Goal: Information Seeking & Learning: Learn about a topic

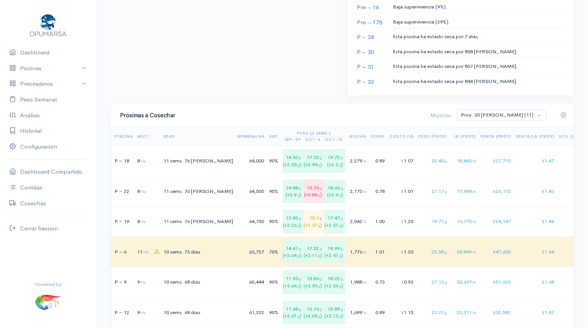
scroll to position [456, 0]
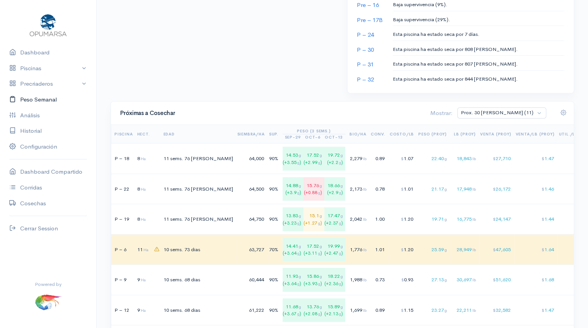
click at [40, 101] on link "Peso Semanal" at bounding box center [48, 100] width 96 height 16
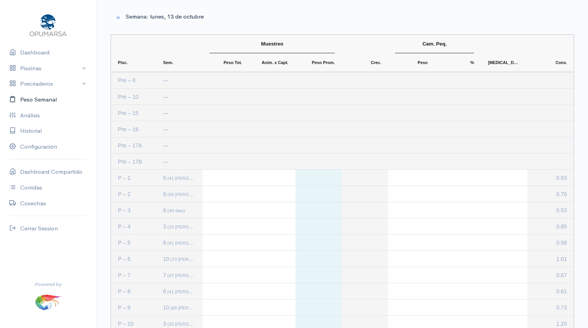
scroll to position [1, 0]
click at [28, 56] on link "Dashboard" at bounding box center [48, 53] width 96 height 16
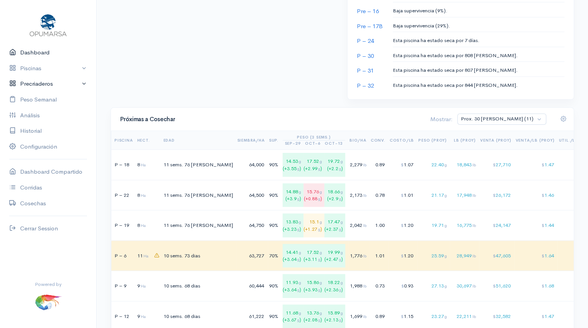
scroll to position [451, 0]
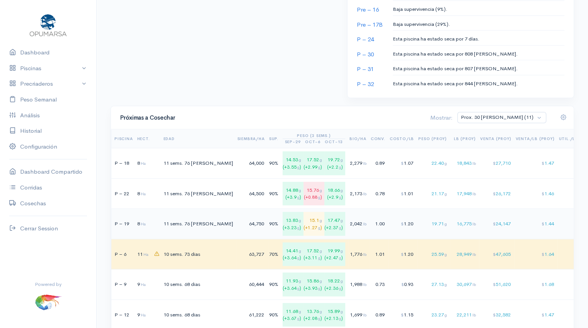
click at [236, 221] on td "64,750" at bounding box center [252, 224] width 32 height 31
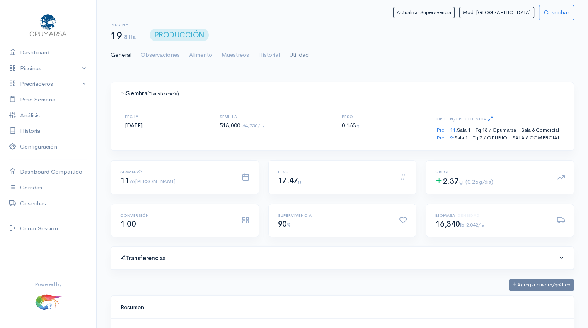
click at [298, 55] on link "Utilidad" at bounding box center [299, 55] width 20 height 28
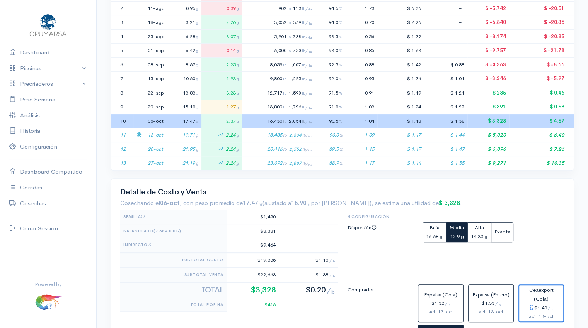
scroll to position [202, 0]
click at [141, 121] on icon at bounding box center [138, 120] width 5 height 5
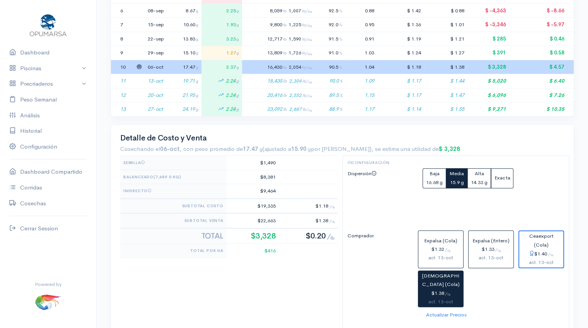
scroll to position [258, 0]
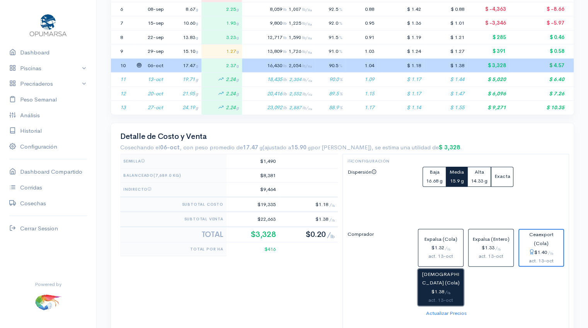
click at [435, 292] on div "$1.38 / lb" at bounding box center [440, 292] width 39 height 9
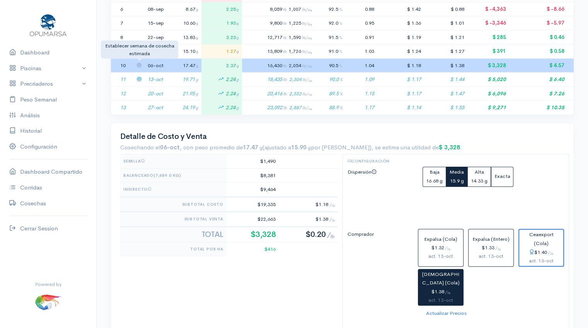
click at [139, 63] on icon at bounding box center [138, 65] width 5 height 5
click at [140, 79] on icon at bounding box center [138, 78] width 5 height 5
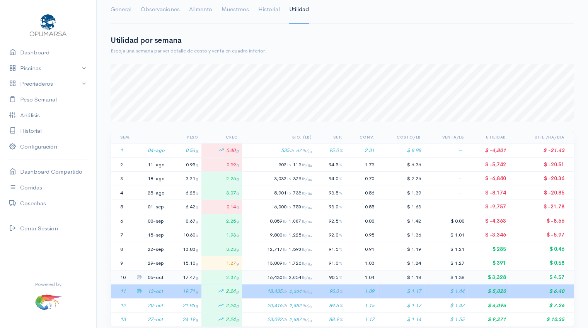
scroll to position [0, 0]
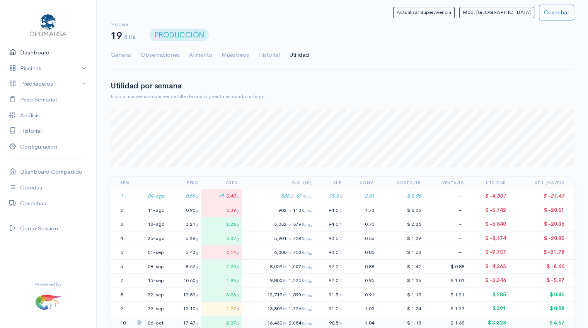
click at [37, 54] on link "Dashboard" at bounding box center [48, 53] width 96 height 16
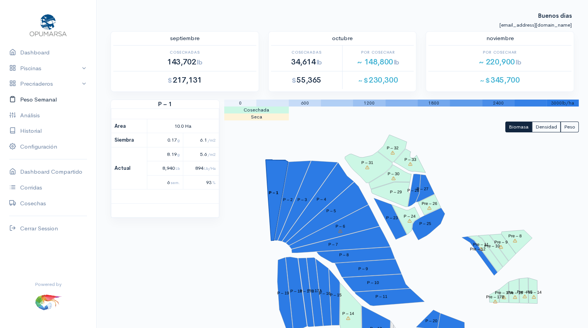
click at [42, 102] on link "Peso Semanal" at bounding box center [48, 100] width 96 height 16
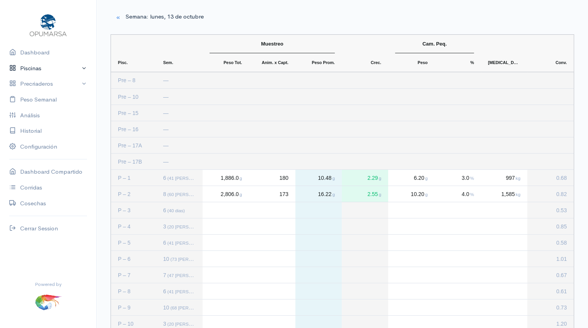
click at [37, 69] on link "Piscinas" at bounding box center [48, 69] width 96 height 16
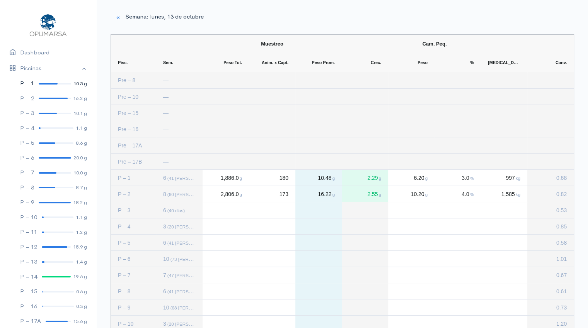
click at [42, 85] on link "P – 1 10.5 g" at bounding box center [48, 83] width 96 height 15
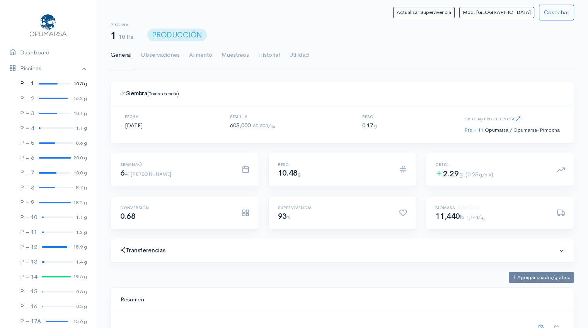
scroll to position [116, 443]
click at [305, 53] on link "Utilidad" at bounding box center [299, 55] width 20 height 28
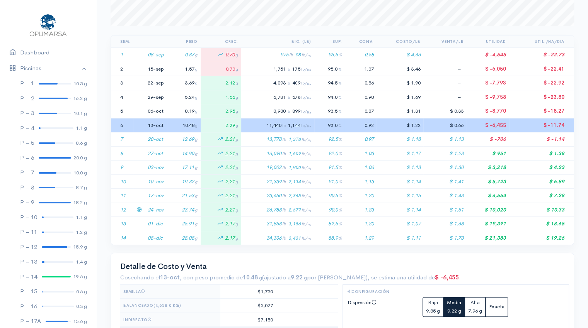
scroll to position [143, 0]
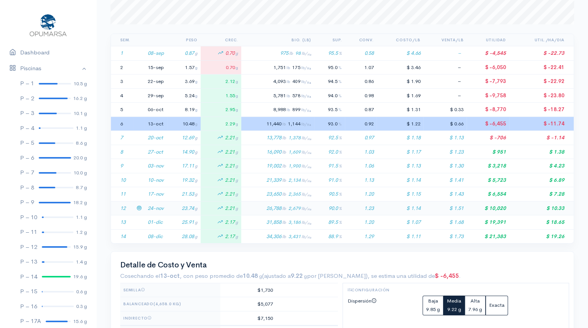
click at [156, 207] on td "24-nov" at bounding box center [155, 208] width 22 height 14
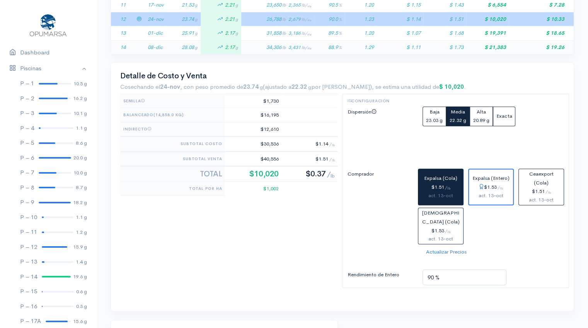
scroll to position [334, 0]
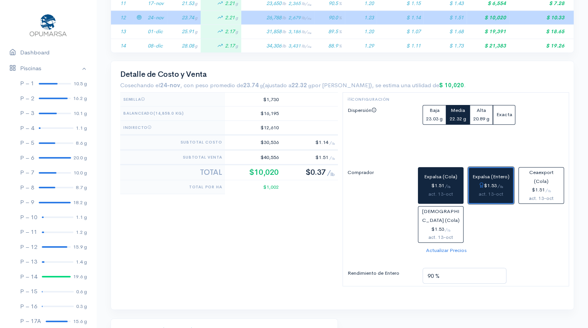
click at [488, 183] on div "$1.53 / lb" at bounding box center [491, 186] width 38 height 9
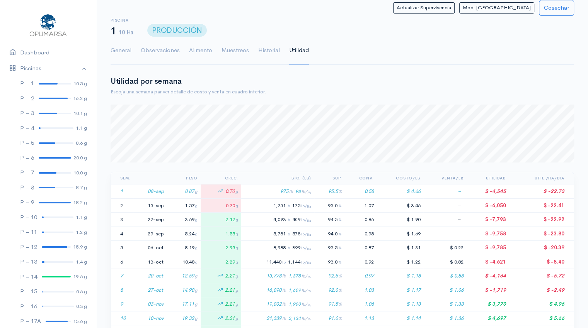
scroll to position [4, 0]
click at [49, 98] on div at bounding box center [53, 99] width 29 height 2
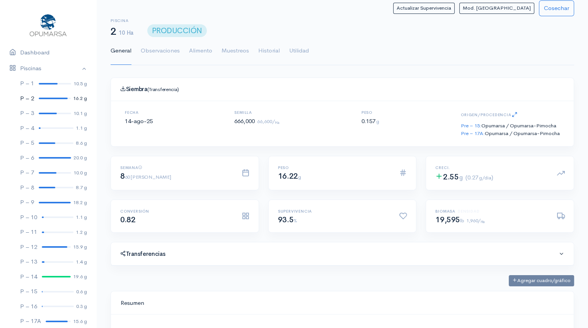
scroll to position [116, 443]
click at [298, 51] on link "Utilidad" at bounding box center [299, 51] width 20 height 28
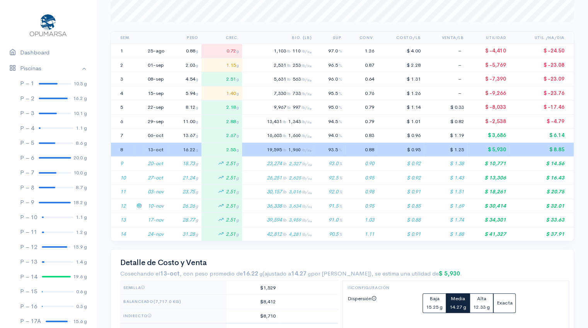
scroll to position [146, 0]
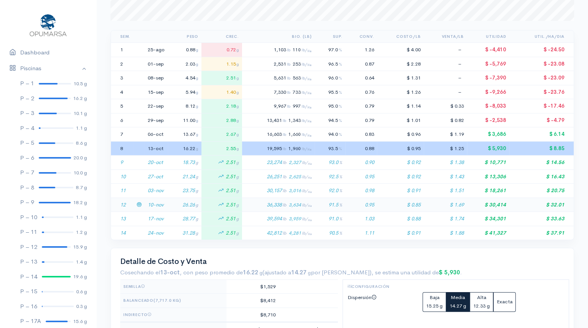
click at [170, 205] on td "26.26 g" at bounding box center [185, 205] width 34 height 14
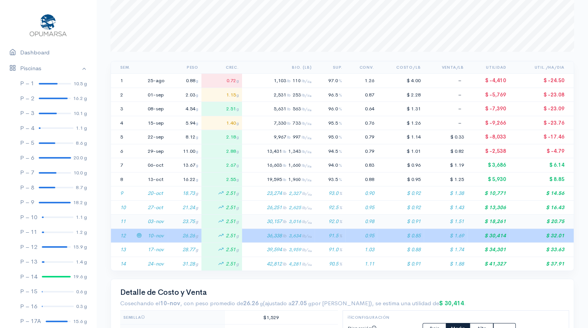
scroll to position [0, 0]
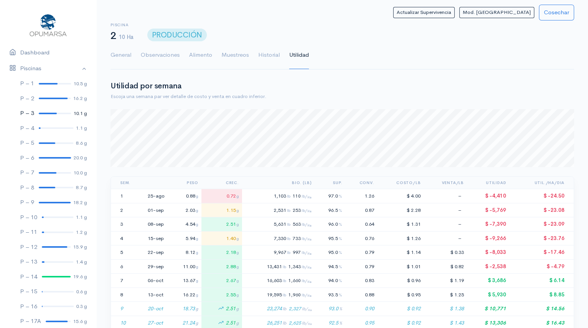
click at [46, 115] on link "P – 3 10.1 g" at bounding box center [48, 113] width 96 height 15
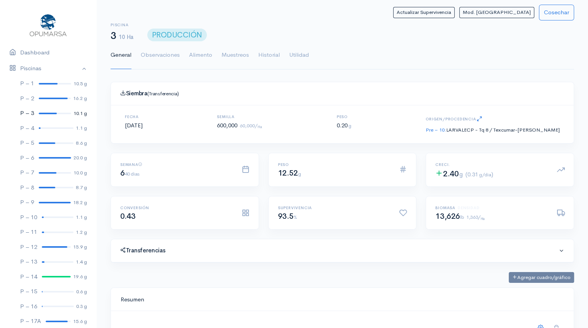
scroll to position [116, 443]
click at [301, 54] on link "Utilidad" at bounding box center [299, 55] width 20 height 28
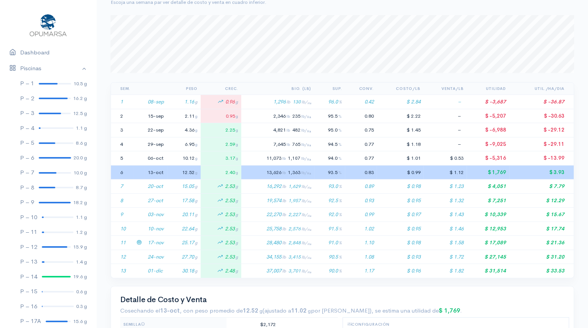
scroll to position [95, 0]
click at [172, 243] on td "25.17 g" at bounding box center [184, 242] width 34 height 14
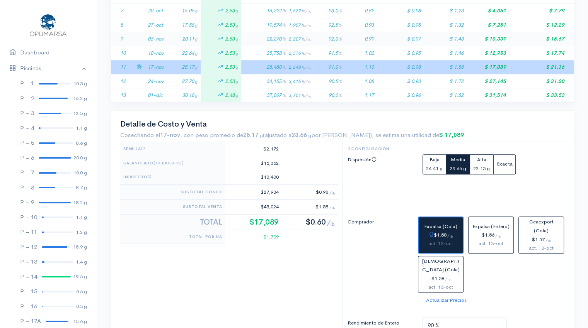
scroll to position [270, 0]
click at [139, 78] on icon at bounding box center [138, 80] width 5 height 5
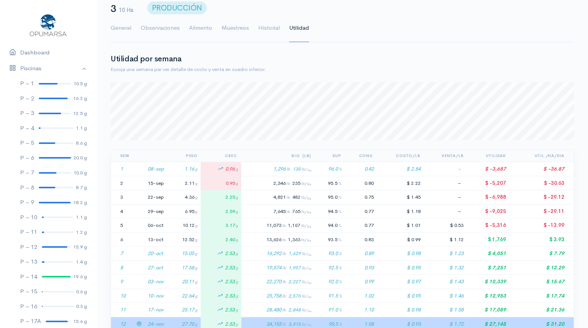
scroll to position [0, 0]
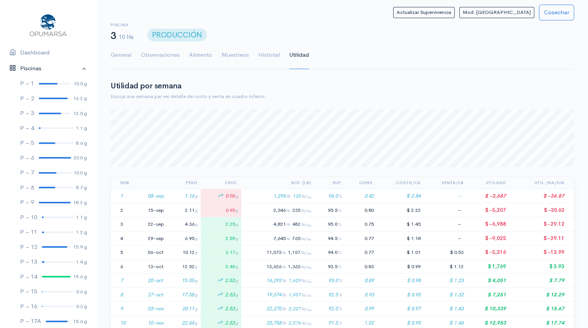
click at [77, 68] on link "Piscinas" at bounding box center [48, 69] width 96 height 16
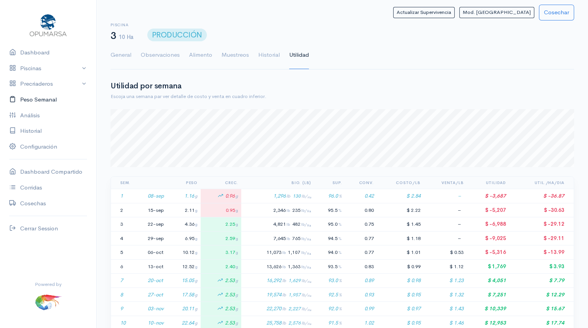
click at [46, 98] on link "Peso Semanal" at bounding box center [48, 100] width 96 height 16
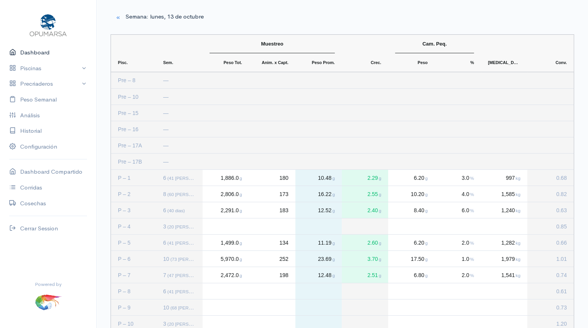
click at [44, 51] on link "Dashboard" at bounding box center [48, 53] width 96 height 16
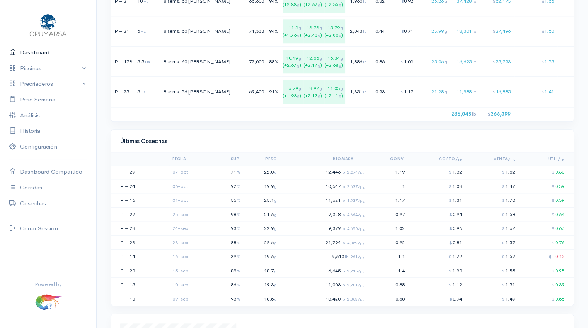
scroll to position [827, 0]
click at [350, 188] on span "lb 2,637/ Ha" at bounding box center [352, 185] width 23 height 5
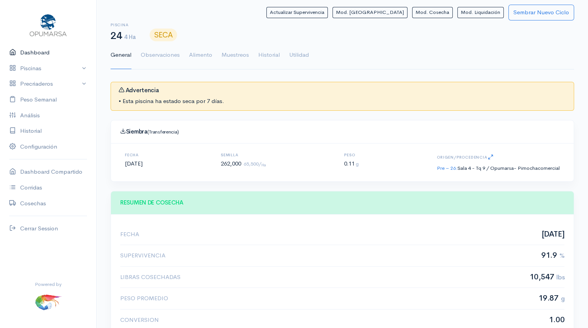
click at [44, 54] on link "Dashboard" at bounding box center [48, 53] width 96 height 16
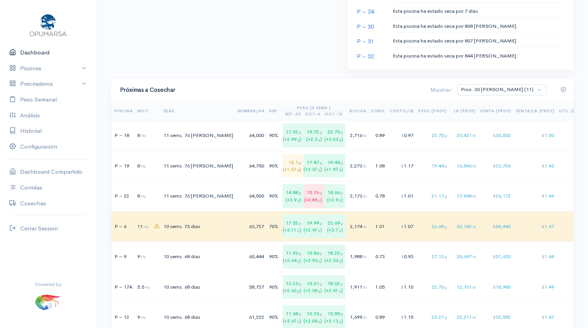
scroll to position [479, 0]
click at [53, 102] on link "Peso Semanal" at bounding box center [48, 100] width 96 height 16
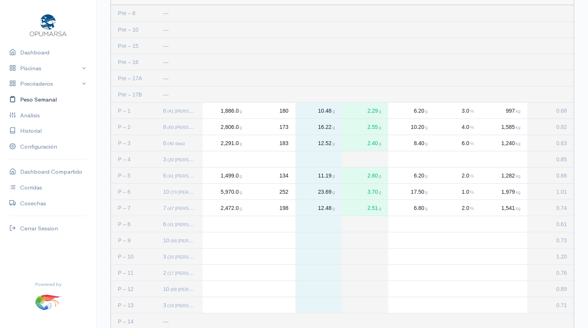
scroll to position [63, 0]
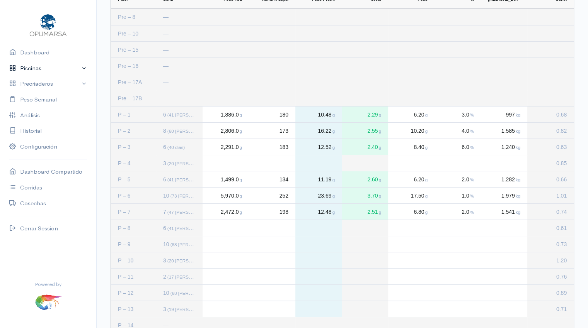
click at [46, 70] on link "Piscinas" at bounding box center [48, 69] width 96 height 16
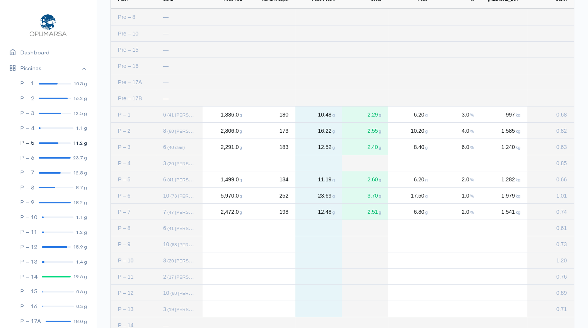
click at [46, 145] on link "P – 5 11.2 g" at bounding box center [48, 143] width 96 height 15
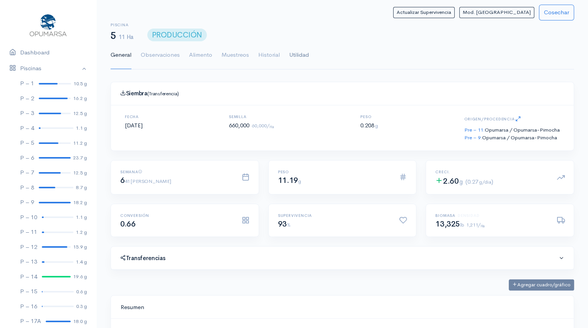
click at [298, 56] on link "Utilidad" at bounding box center [299, 55] width 20 height 28
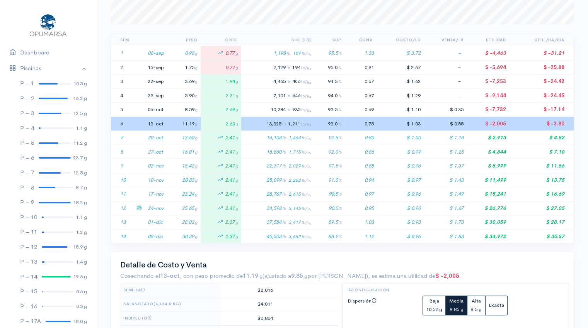
scroll to position [143, 0]
click at [169, 206] on td "25.65 g" at bounding box center [184, 208] width 34 height 14
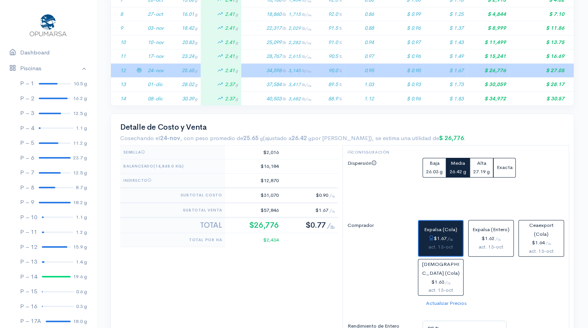
scroll to position [0, 0]
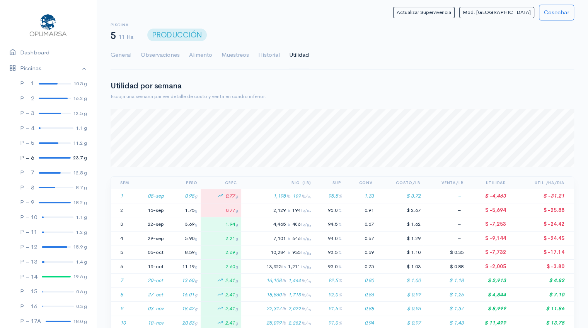
click at [48, 156] on link "P – 6 23.7 g" at bounding box center [48, 158] width 96 height 15
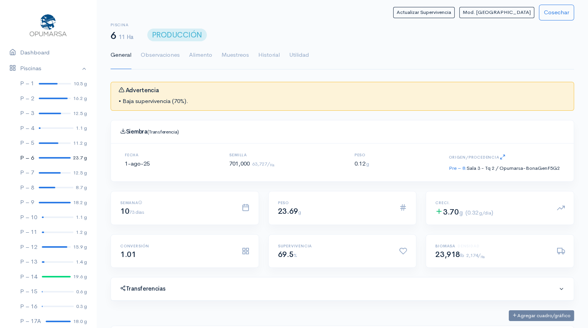
scroll to position [116, 443]
click at [302, 56] on link "Utilidad" at bounding box center [299, 55] width 20 height 28
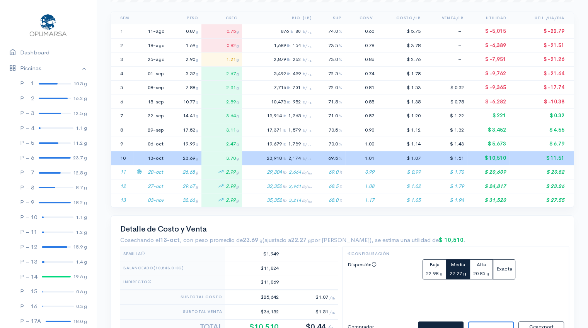
scroll to position [170, 0]
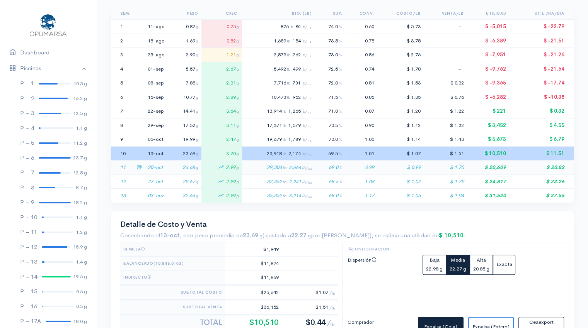
click at [163, 166] on td "20-oct" at bounding box center [155, 168] width 23 height 14
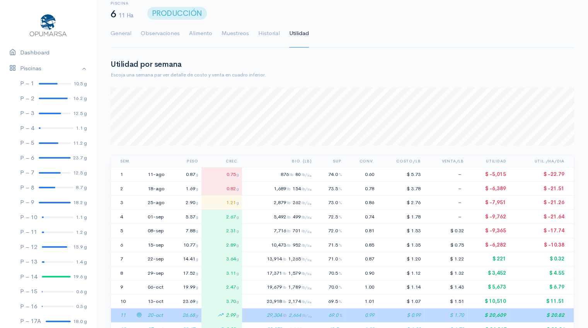
scroll to position [21, 0]
click at [49, 172] on div at bounding box center [50, 173] width 22 height 2
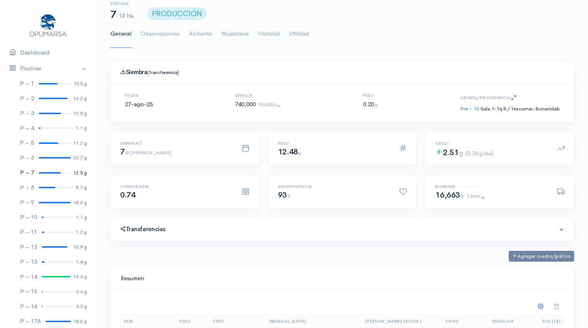
scroll to position [116, 443]
click at [301, 34] on link "Utilidad" at bounding box center [299, 34] width 20 height 28
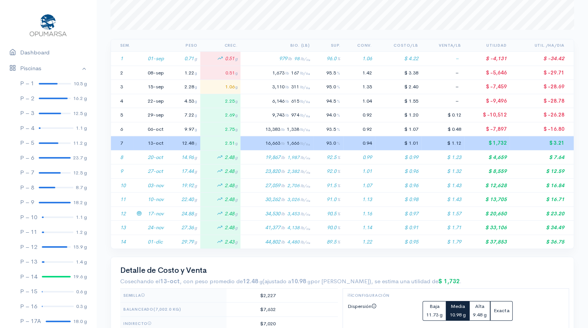
scroll to position [139, 0]
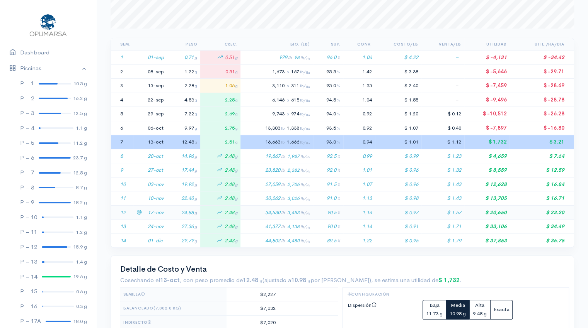
click at [167, 211] on td "24.88 g" at bounding box center [183, 212] width 33 height 14
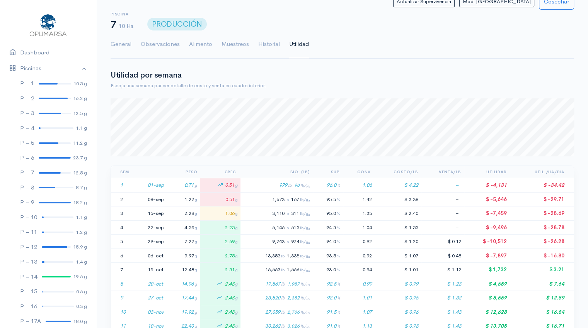
scroll to position [0, 0]
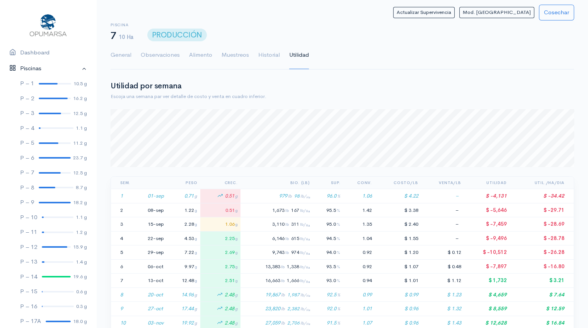
click at [40, 69] on link "Piscinas" at bounding box center [48, 69] width 96 height 16
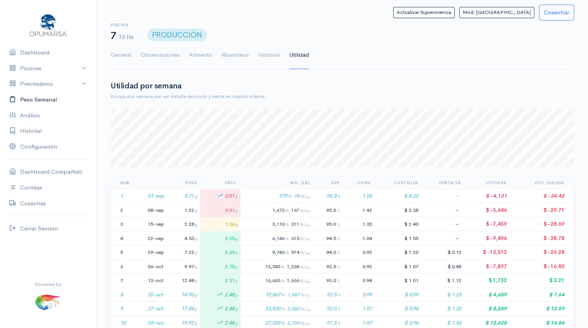
click at [38, 102] on link "Peso Semanal" at bounding box center [48, 100] width 96 height 16
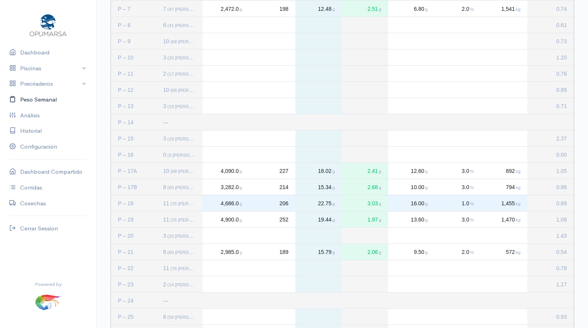
scroll to position [266, 0]
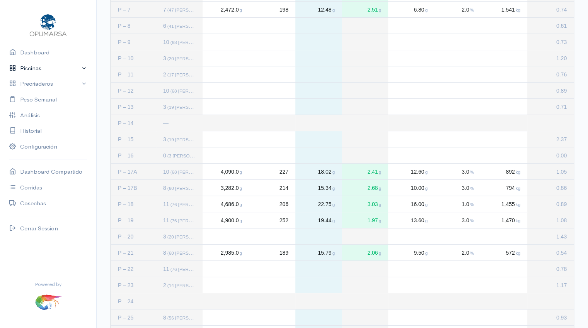
click at [40, 70] on link "Piscinas" at bounding box center [48, 69] width 96 height 16
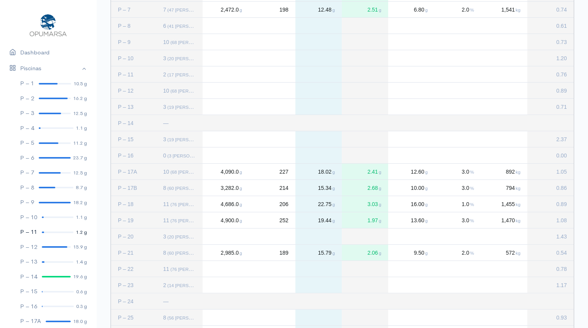
scroll to position [110, 0]
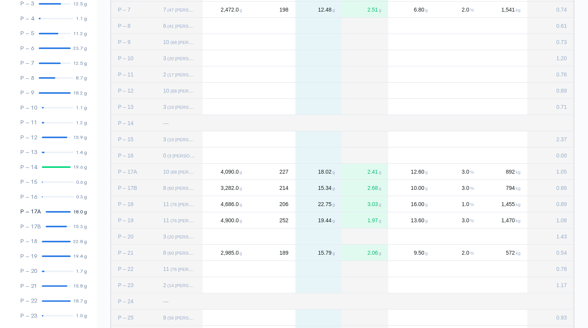
click at [57, 211] on div at bounding box center [58, 212] width 25 height 2
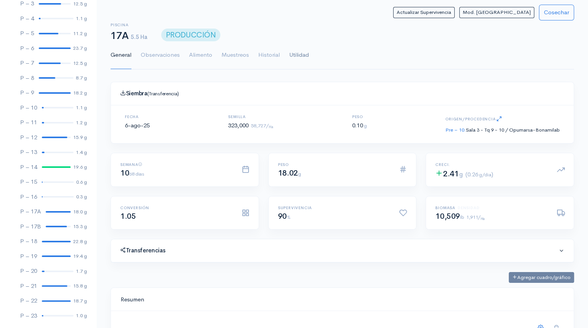
click at [292, 57] on link "Utilidad" at bounding box center [299, 55] width 20 height 28
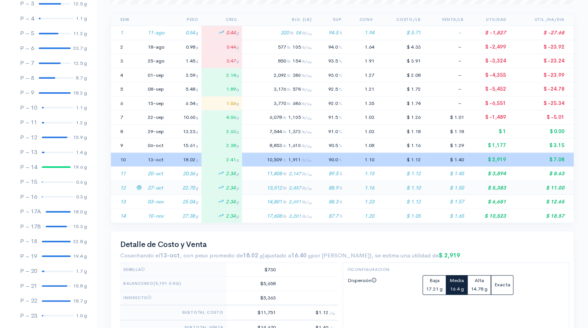
click at [158, 190] on td "27-oct" at bounding box center [155, 188] width 23 height 14
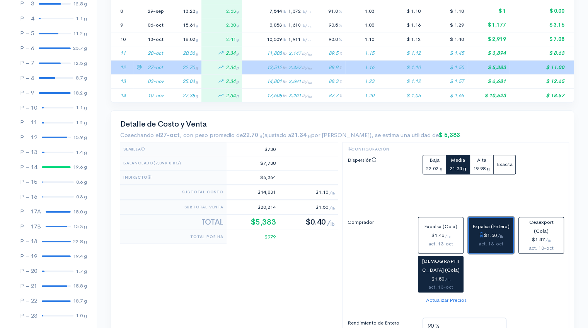
click at [499, 231] on div "$1.50 / lb" at bounding box center [491, 235] width 38 height 9
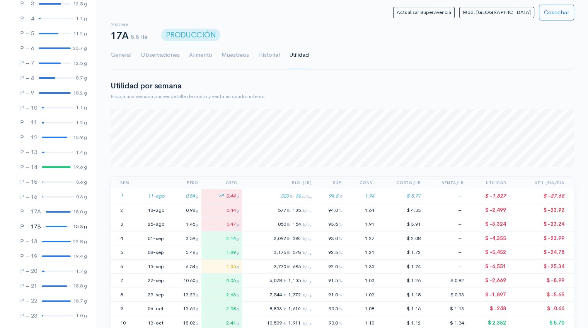
click at [53, 224] on link "P – 17B 15.3 g" at bounding box center [48, 226] width 96 height 15
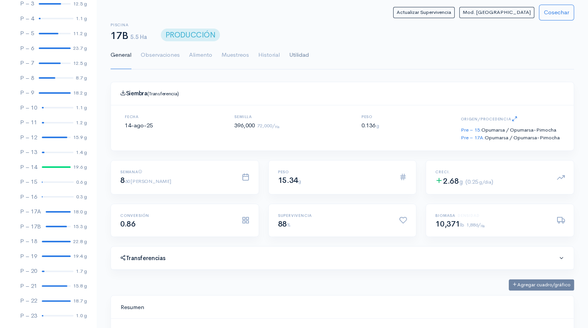
click at [289, 54] on link "Utilidad" at bounding box center [299, 55] width 20 height 28
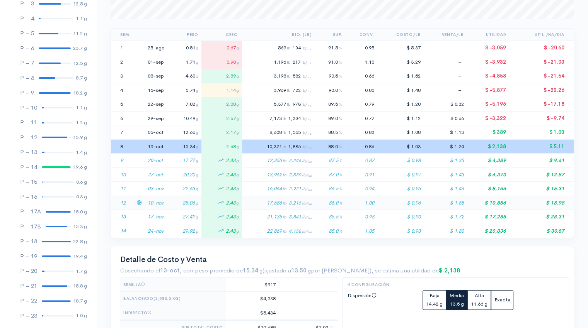
click at [188, 202] on td "25.06 g" at bounding box center [185, 203] width 34 height 14
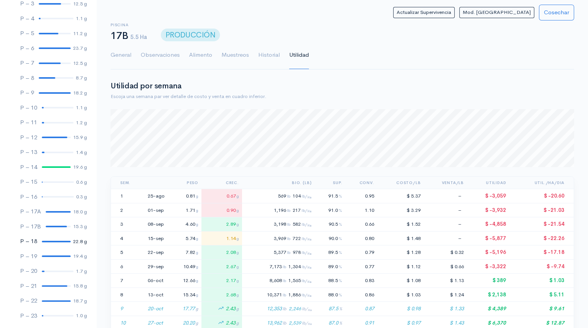
click at [51, 239] on link "P – 18 22.8 g" at bounding box center [48, 241] width 96 height 15
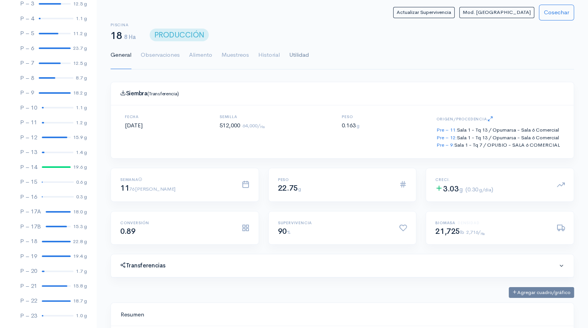
click at [301, 53] on link "Utilidad" at bounding box center [299, 55] width 20 height 28
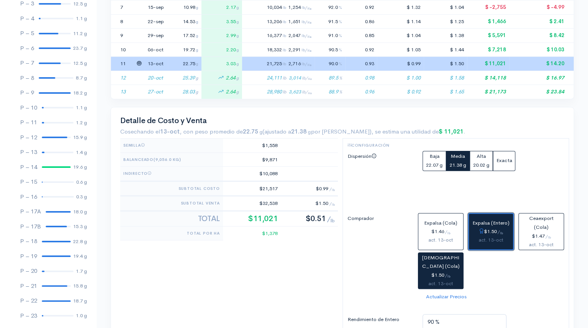
click at [496, 228] on div "$1.50 / lb" at bounding box center [491, 232] width 38 height 9
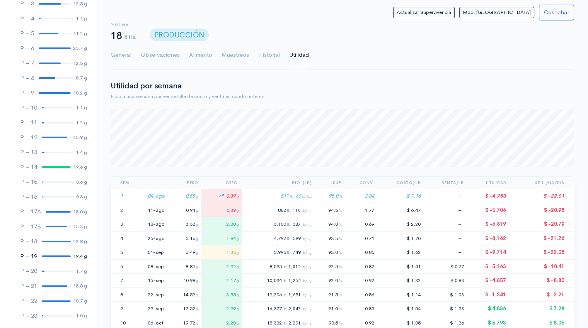
click at [51, 258] on link "P – 19 19.4 g" at bounding box center [48, 256] width 96 height 15
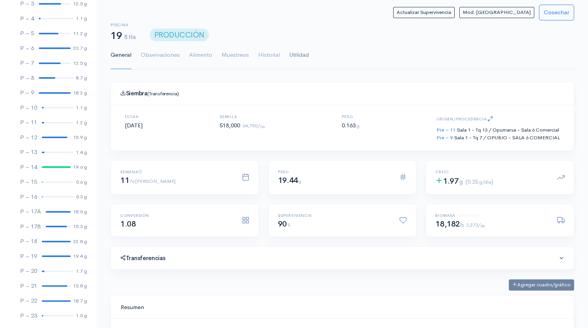
click at [301, 53] on link "Utilidad" at bounding box center [299, 55] width 20 height 28
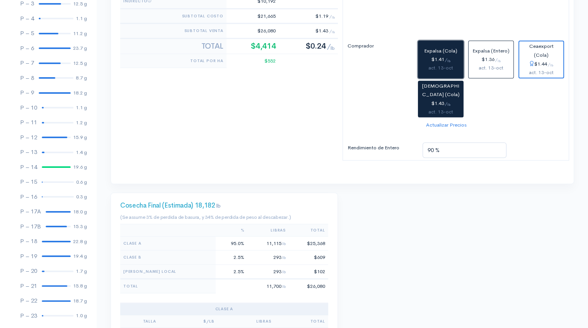
click at [439, 52] on span "Expalsa (Cola)" at bounding box center [440, 51] width 33 height 7
click at [445, 96] on button "Christiansen (Cola) $1.43 / lb act. 13-oct" at bounding box center [441, 99] width 46 height 37
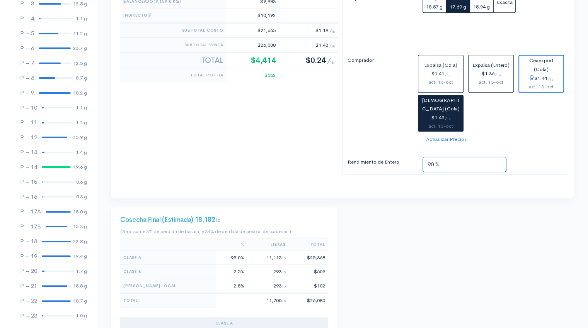
drag, startPoint x: 435, startPoint y: 163, endPoint x: 403, endPoint y: 168, distance: 32.1
click at [403, 168] on div "Rendimiento de Entero 90 %" at bounding box center [456, 165] width 226 height 16
type input "93 %"
click at [428, 191] on div "Detalle de Costo y Venta Cosechando el 13-oct , con peso promedio de 19.44 g (a…" at bounding box center [342, 74] width 462 height 250
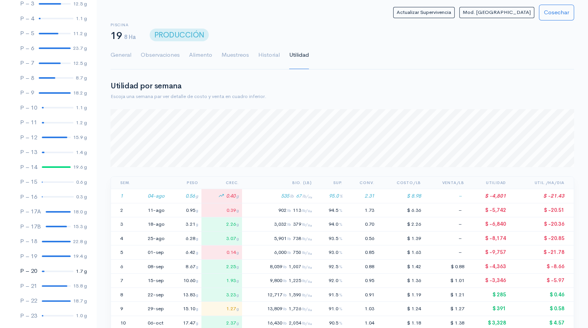
click at [57, 272] on link "P – 20 1.7 g" at bounding box center [48, 271] width 96 height 15
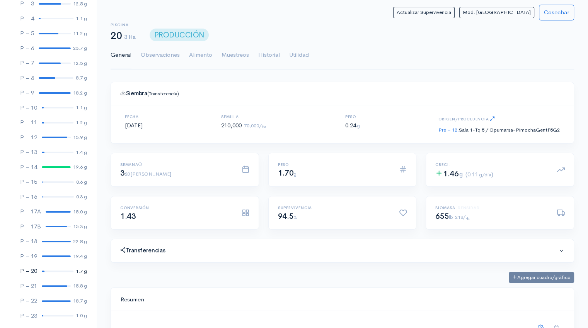
scroll to position [116, 443]
click at [295, 53] on link "Utilidad" at bounding box center [299, 55] width 20 height 28
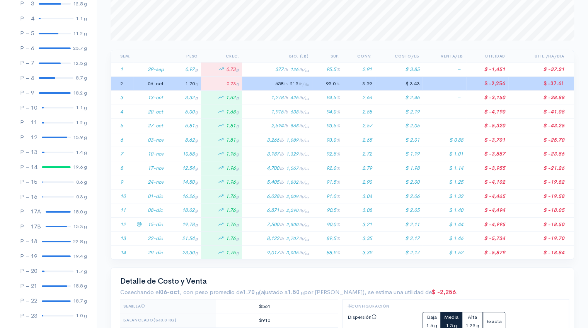
scroll to position [127, 0]
click at [176, 222] on td "19.78 g" at bounding box center [184, 224] width 34 height 14
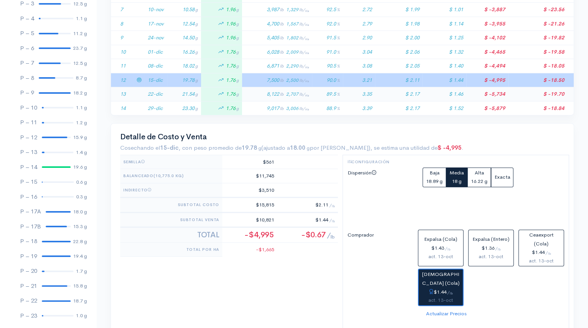
scroll to position [0, 0]
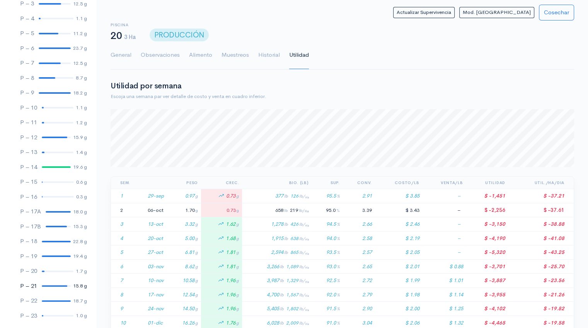
click at [55, 285] on div at bounding box center [54, 286] width 25 height 2
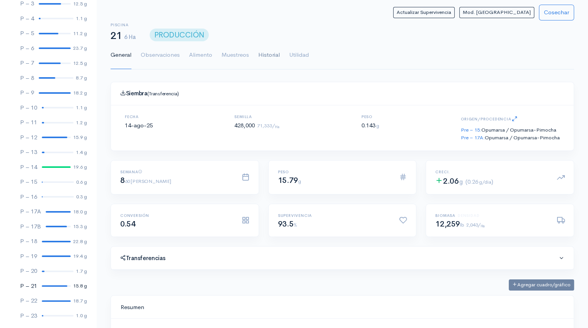
scroll to position [116, 443]
click at [299, 58] on link "Utilidad" at bounding box center [299, 55] width 20 height 28
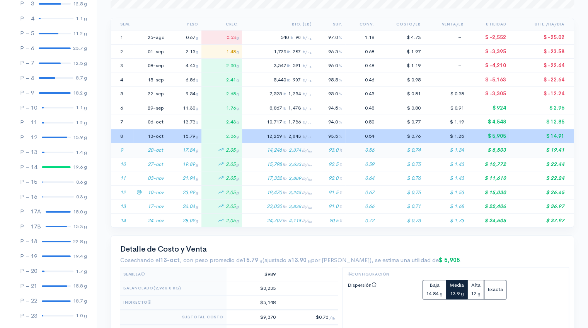
scroll to position [159, 0]
click at [176, 191] on td "23.99 g" at bounding box center [185, 192] width 34 height 14
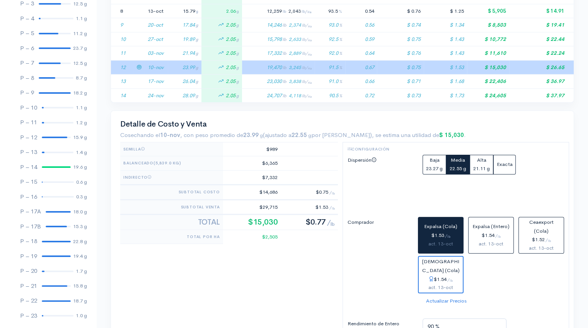
scroll to position [292, 0]
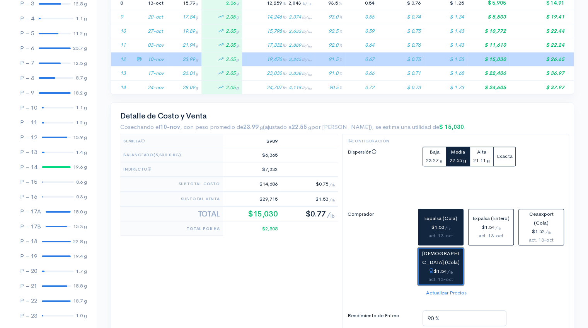
click at [439, 267] on div "$1.54 / lb" at bounding box center [440, 271] width 38 height 9
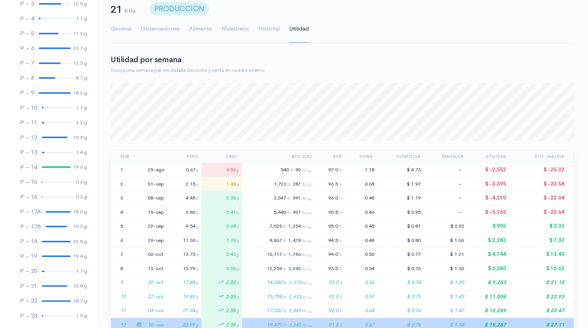
scroll to position [0, 0]
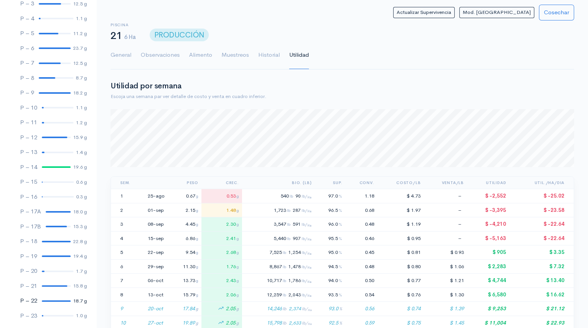
click at [58, 302] on link "P – 22 18.7 g" at bounding box center [48, 301] width 96 height 15
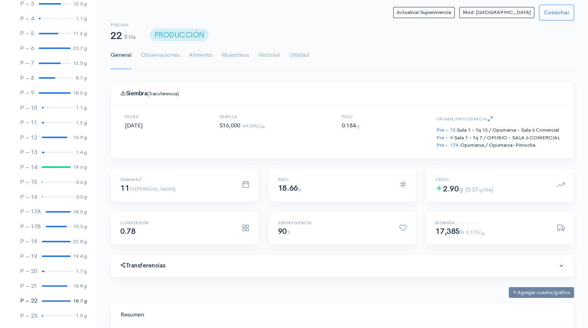
scroll to position [116, 443]
click at [305, 54] on link "Utilidad" at bounding box center [299, 55] width 20 height 28
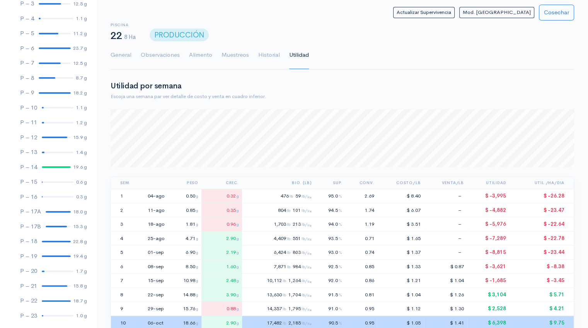
scroll to position [134, 0]
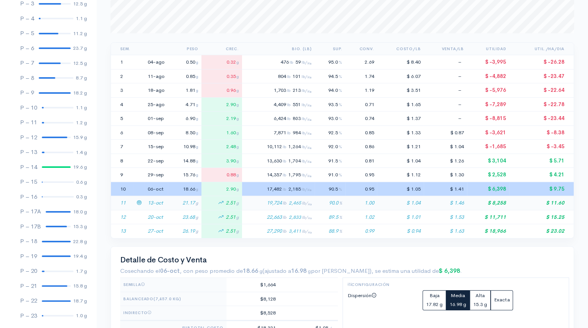
click at [168, 203] on td "21.17 g" at bounding box center [185, 203] width 34 height 14
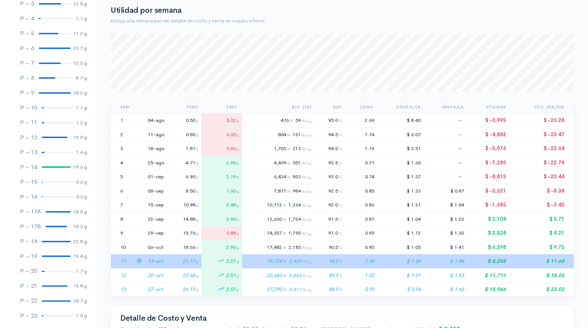
scroll to position [4, 0]
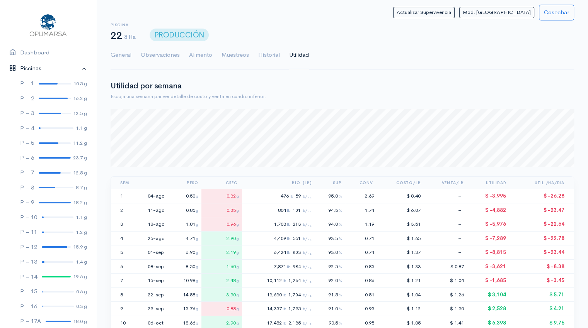
click at [79, 70] on link "Piscinas" at bounding box center [48, 69] width 96 height 16
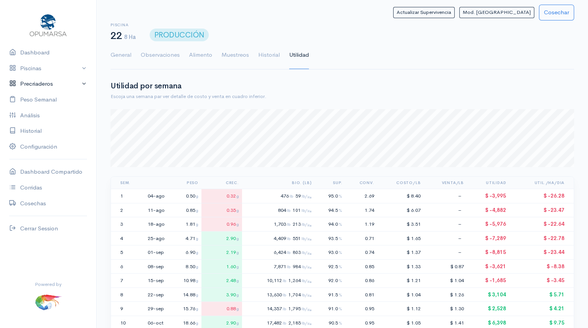
click at [48, 87] on link "Precriaderos" at bounding box center [48, 84] width 96 height 16
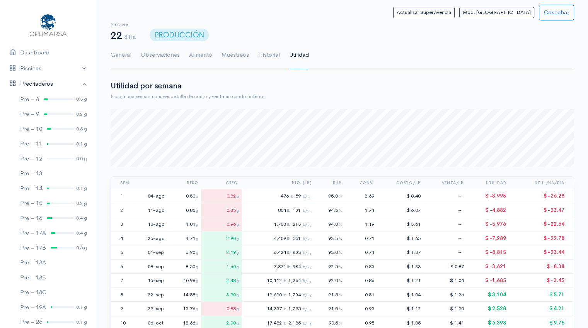
click at [48, 87] on link "Precriaderos" at bounding box center [48, 84] width 96 height 16
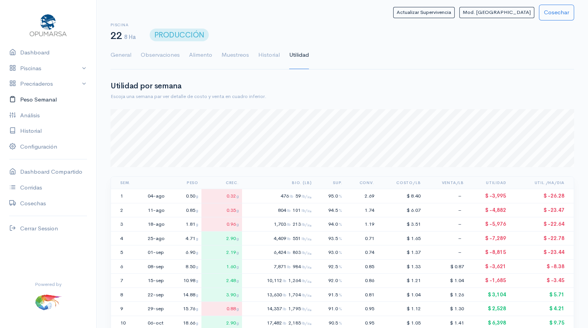
click at [45, 101] on link "Peso Semanal" at bounding box center [48, 100] width 96 height 16
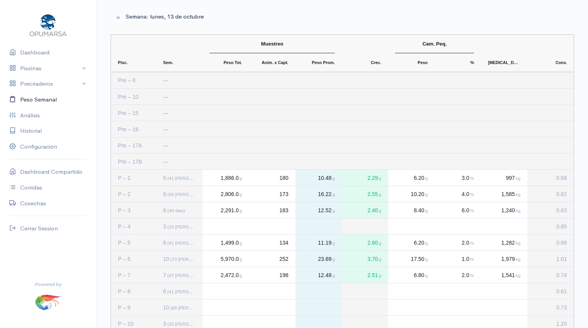
click at [36, 100] on link "Peso Semanal" at bounding box center [48, 100] width 96 height 16
click at [41, 53] on link "Dashboard" at bounding box center [48, 53] width 96 height 16
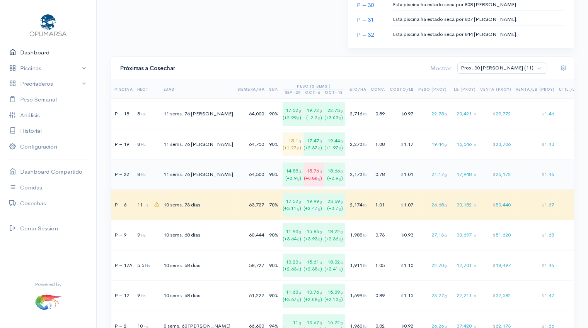
scroll to position [502, 0]
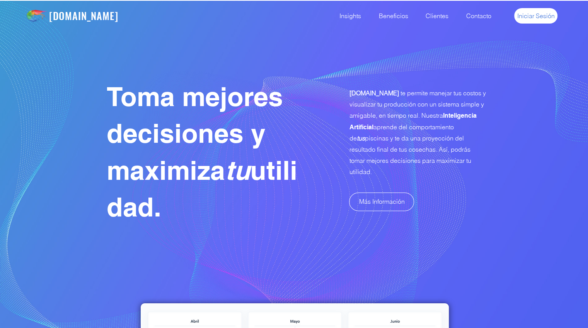
click at [541, 15] on span "Iniciar Sesión" at bounding box center [535, 16] width 37 height 8
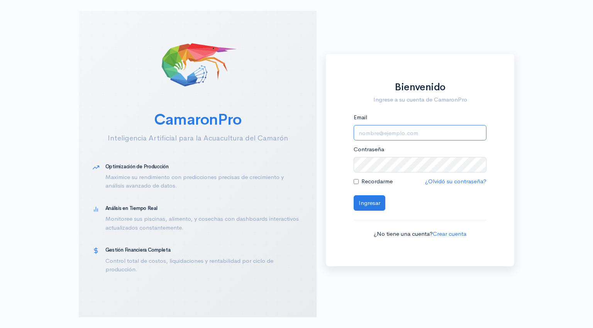
click at [401, 135] on input "Email" at bounding box center [420, 133] width 133 height 16
type input "[EMAIL_ADDRESS][DOMAIN_NAME]"
click at [374, 200] on button "Ingresar" at bounding box center [370, 203] width 32 height 16
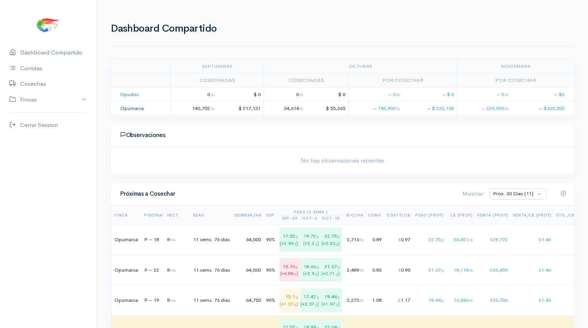
click at [129, 105] on link "Opumarsa" at bounding box center [132, 108] width 24 height 7
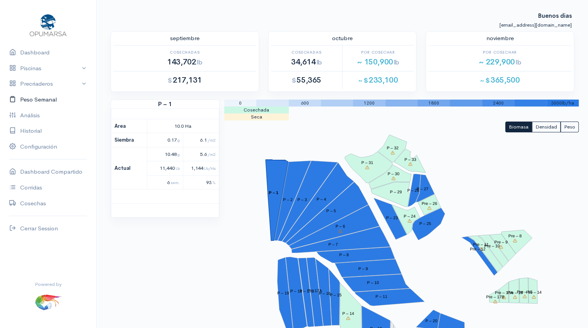
click at [43, 100] on link "Peso Semanal" at bounding box center [48, 100] width 96 height 16
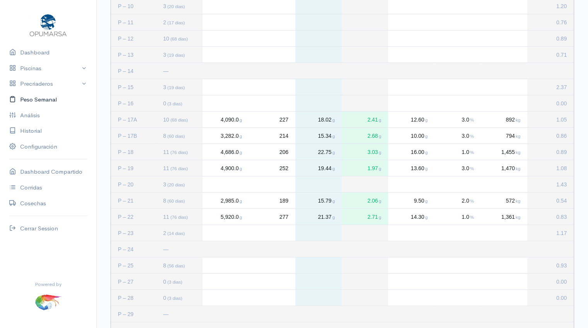
scroll to position [319, 0]
click at [36, 69] on link "Piscinas" at bounding box center [48, 69] width 96 height 16
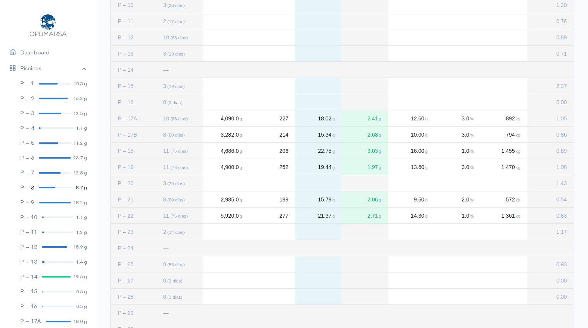
scroll to position [170, 0]
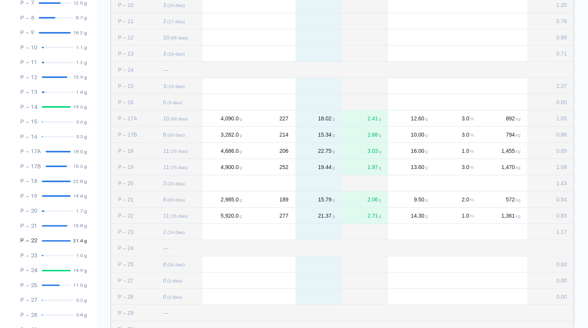
click at [52, 243] on link "P – 22 21.4 g" at bounding box center [48, 240] width 96 height 15
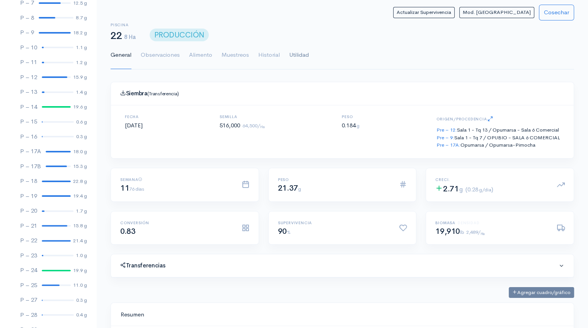
click at [301, 54] on link "Utilidad" at bounding box center [299, 55] width 20 height 28
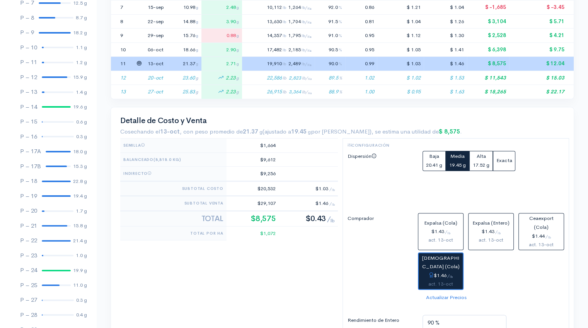
scroll to position [273, 0]
click at [433, 162] on small "20.41 g" at bounding box center [434, 165] width 16 height 7
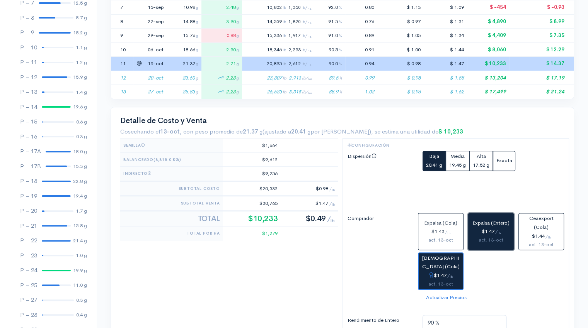
click at [490, 239] on div "act. 13-oct" at bounding box center [490, 240] width 39 height 8
click at [426, 275] on div "$1.47 / lb" at bounding box center [440, 276] width 38 height 9
click at [480, 244] on button "Expalsa (Entero) $1.47 / lb act. 13-oct" at bounding box center [491, 231] width 46 height 37
click at [439, 272] on div "$1.47 / lb" at bounding box center [440, 276] width 38 height 9
click at [477, 245] on button "Expalsa (Entero) $1.47 / lb act. 13-oct" at bounding box center [491, 231] width 46 height 37
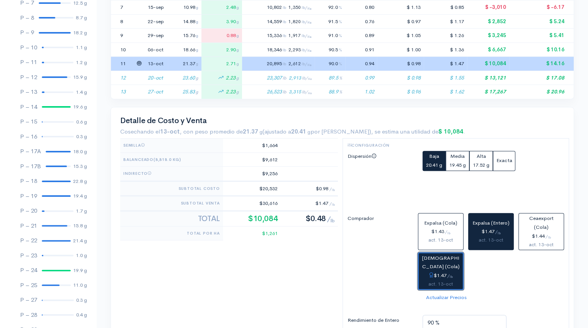
click at [439, 268] on span "Christiansen (Cola)" at bounding box center [440, 262] width 37 height 15
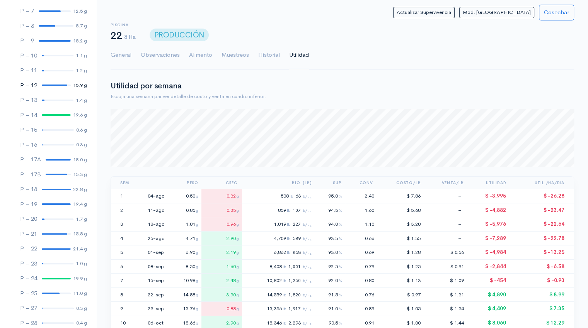
scroll to position [271, 0]
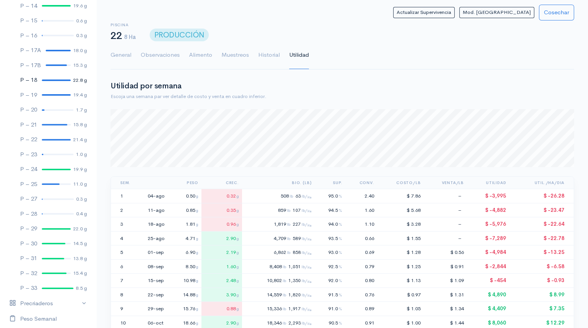
click at [54, 81] on link "P – 18 22.8 g" at bounding box center [48, 80] width 96 height 15
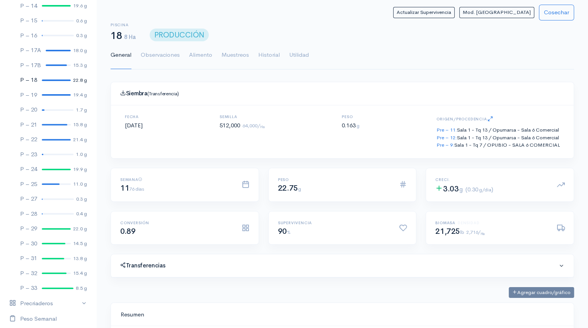
scroll to position [116, 443]
click at [298, 53] on link "Utilidad" at bounding box center [299, 55] width 20 height 28
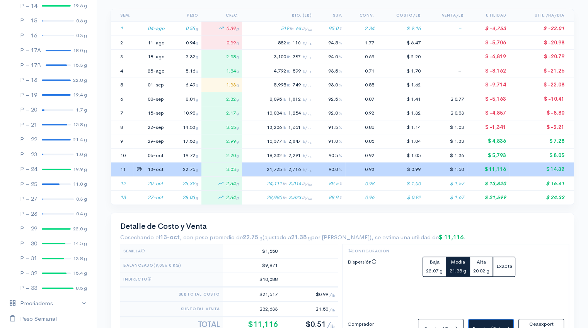
scroll to position [171, 0]
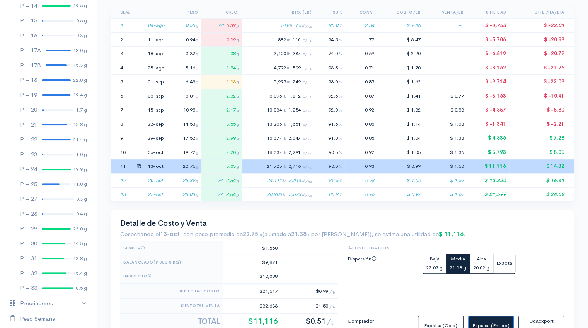
click at [156, 167] on td "13-oct" at bounding box center [155, 167] width 23 height 14
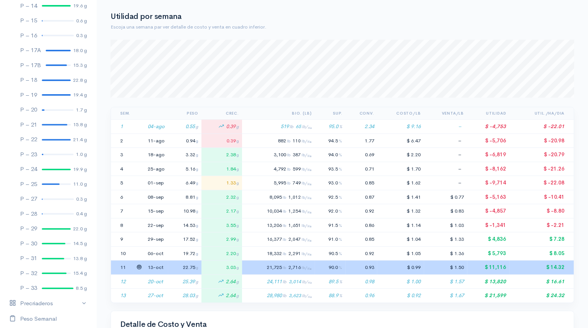
scroll to position [0, 0]
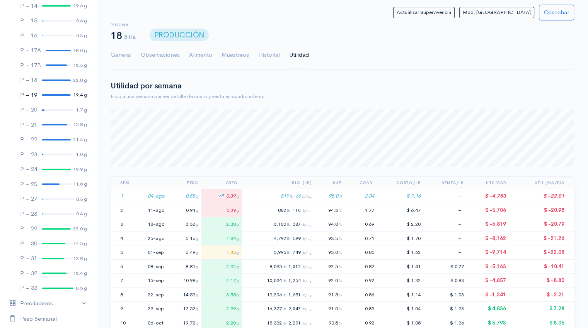
click at [49, 95] on div at bounding box center [56, 95] width 29 height 2
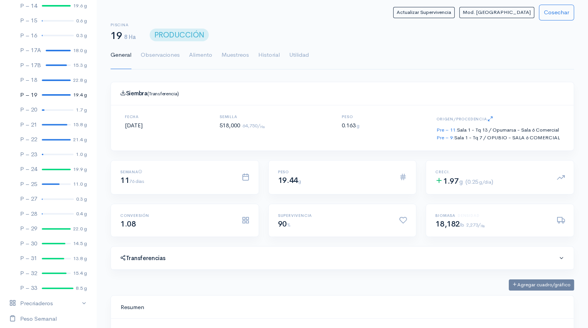
scroll to position [116, 443]
click at [293, 56] on link "Utilidad" at bounding box center [299, 55] width 20 height 28
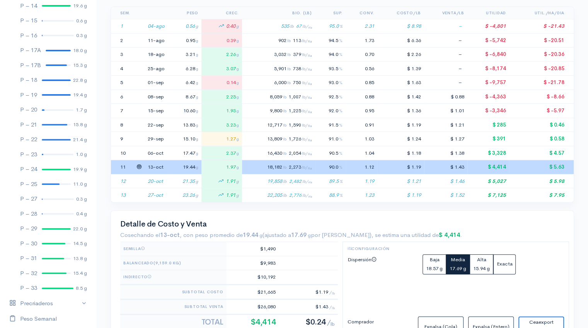
scroll to position [269, 0]
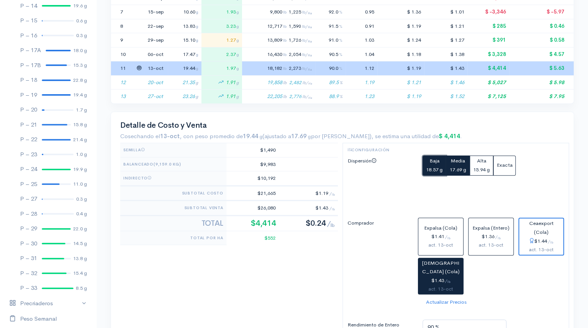
drag, startPoint x: 437, startPoint y: 164, endPoint x: 426, endPoint y: 173, distance: 14.3
click at [426, 173] on button "Baja 18.57 g" at bounding box center [434, 166] width 24 height 20
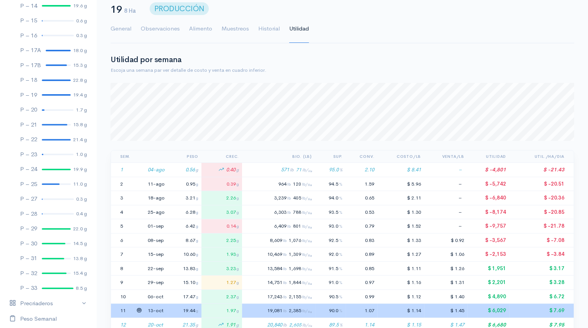
scroll to position [0, 0]
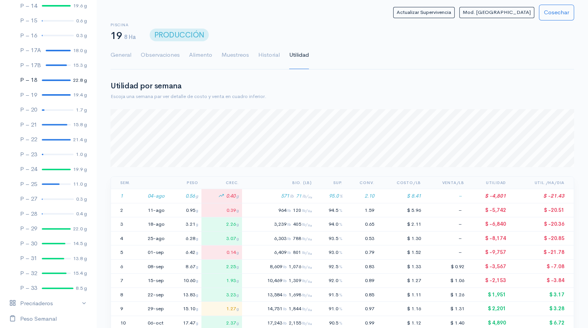
click at [56, 79] on link "P – 18 22.8 g" at bounding box center [48, 80] width 96 height 15
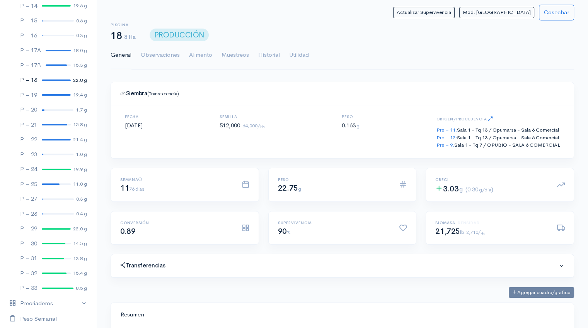
scroll to position [116, 443]
click at [291, 56] on link "Utilidad" at bounding box center [299, 55] width 20 height 28
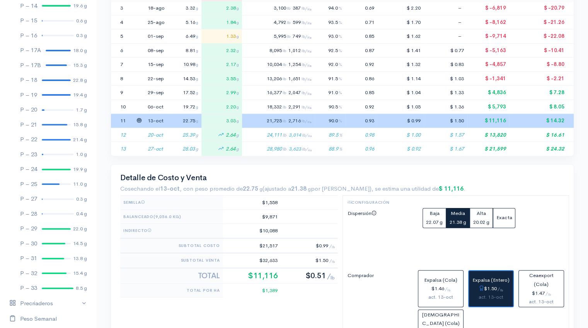
scroll to position [217, 0]
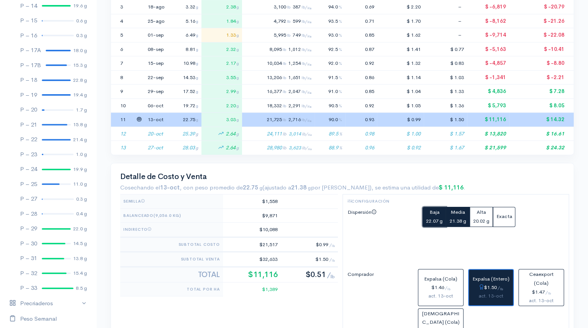
click at [437, 221] on small "22.07 g" at bounding box center [434, 221] width 17 height 7
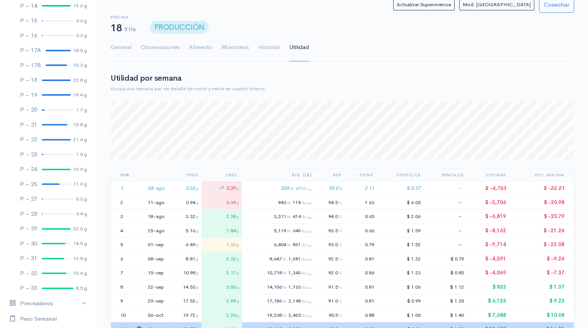
scroll to position [0, 0]
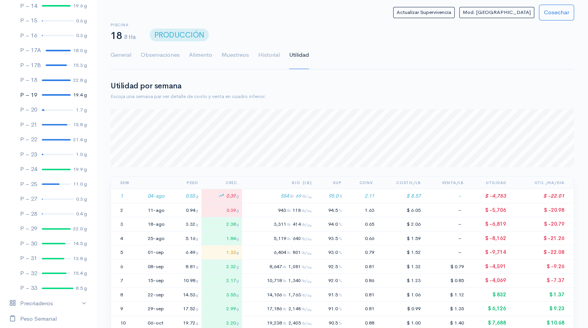
click at [51, 96] on link "P – 19 19.4 g" at bounding box center [48, 95] width 96 height 15
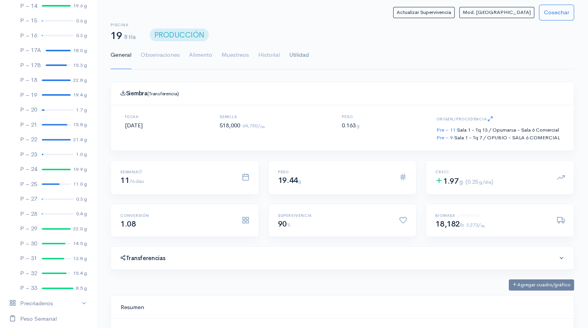
click at [297, 54] on link "Utilidad" at bounding box center [299, 55] width 20 height 28
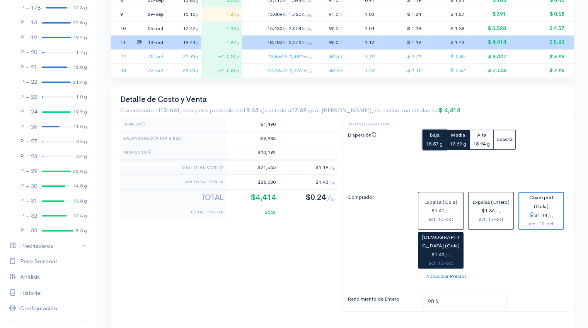
click at [423, 139] on button "Baja 18.57 g" at bounding box center [434, 140] width 24 height 20
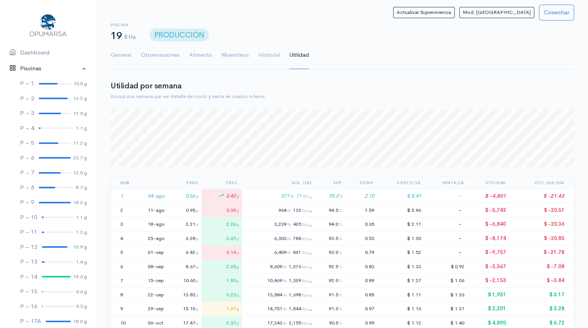
click at [78, 69] on link "Piscinas" at bounding box center [48, 69] width 96 height 16
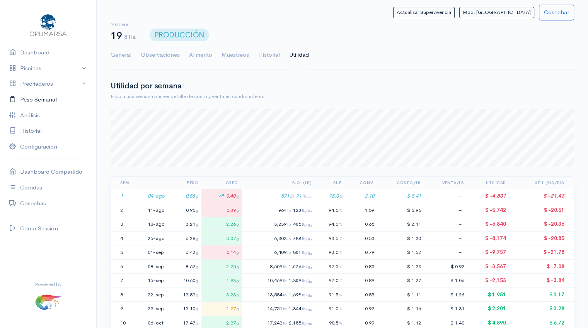
click at [40, 100] on link "Peso Semanal" at bounding box center [48, 100] width 96 height 16
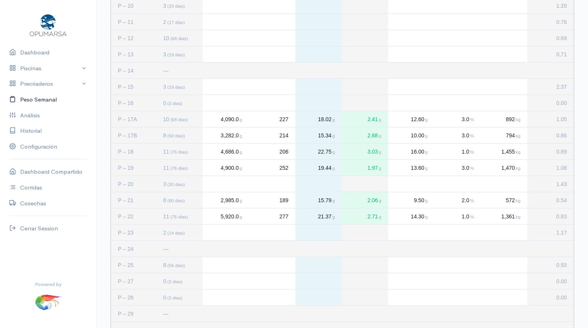
scroll to position [377, 0]
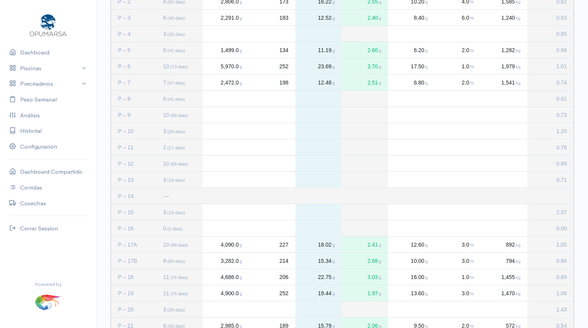
scroll to position [270, 0]
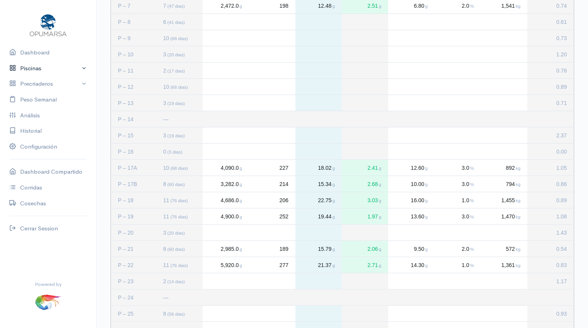
click at [31, 71] on link "Piscinas" at bounding box center [48, 69] width 96 height 16
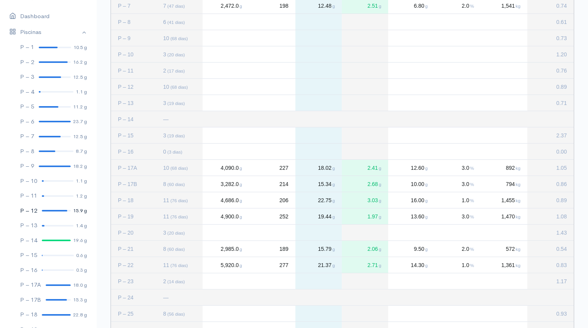
scroll to position [0, 0]
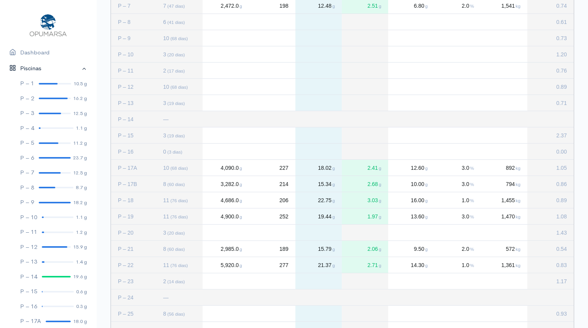
click at [77, 67] on link "Piscinas" at bounding box center [48, 69] width 96 height 16
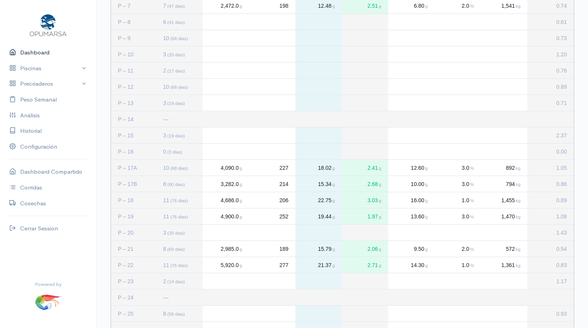
click at [46, 51] on link "Dashboard" at bounding box center [48, 53] width 96 height 16
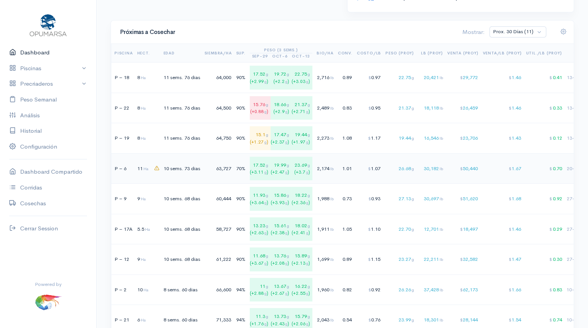
scroll to position [537, 0]
click at [229, 172] on td "63,727" at bounding box center [219, 168] width 32 height 31
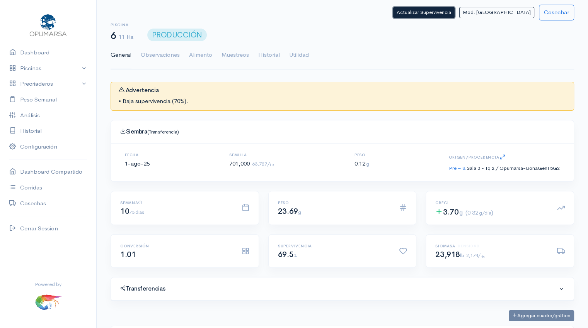
click at [454, 12] on button "Actualizar Supervivencia" at bounding box center [423, 12] width 61 height 11
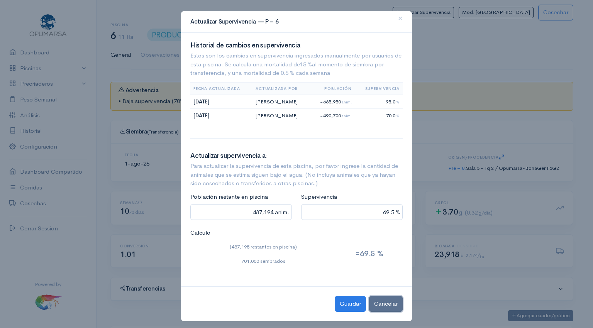
click at [385, 306] on button "Cancelar" at bounding box center [386, 304] width 34 height 16
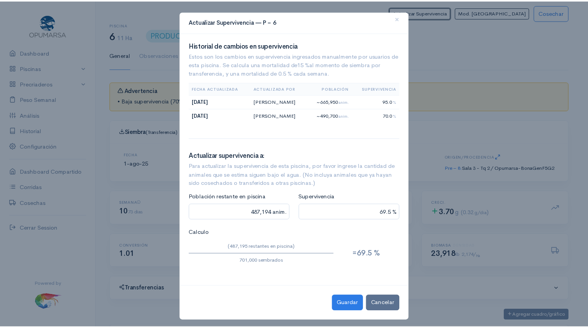
scroll to position [386146, 385817]
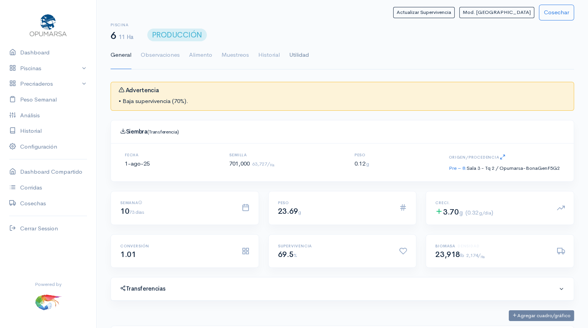
click at [302, 58] on link "Utilidad" at bounding box center [299, 55] width 20 height 28
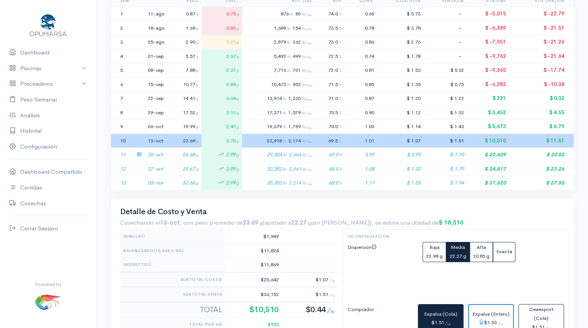
scroll to position [182, 0]
click at [178, 154] on td "26.68 g" at bounding box center [185, 155] width 34 height 14
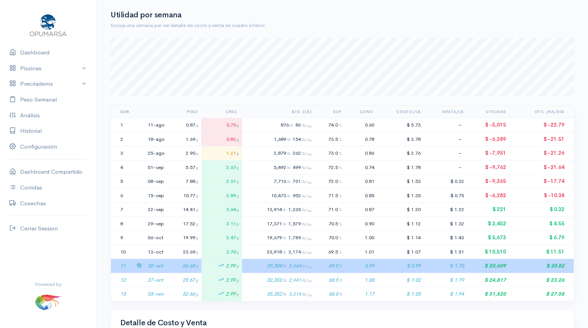
scroll to position [0, 0]
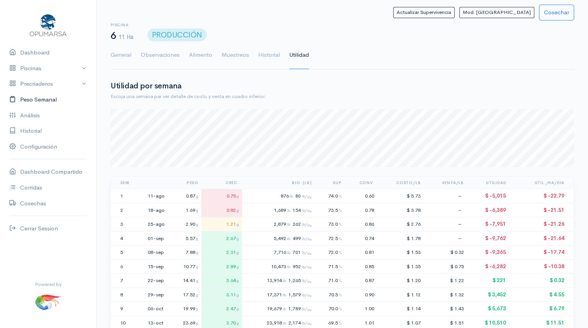
click at [39, 104] on link "Peso Semanal" at bounding box center [48, 100] width 96 height 16
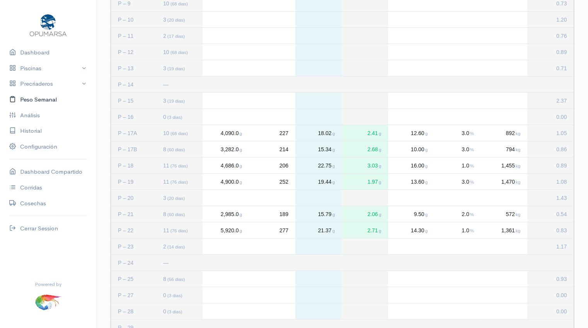
scroll to position [312, 0]
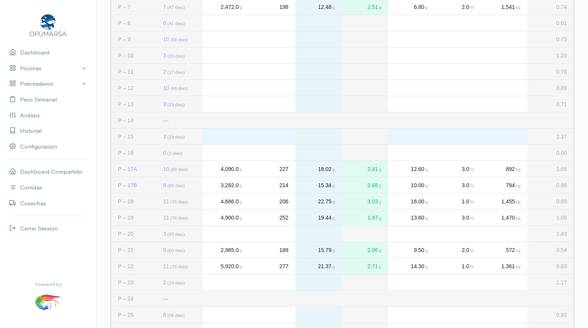
scroll to position [377, 0]
